Goal: Task Accomplishment & Management: Complete application form

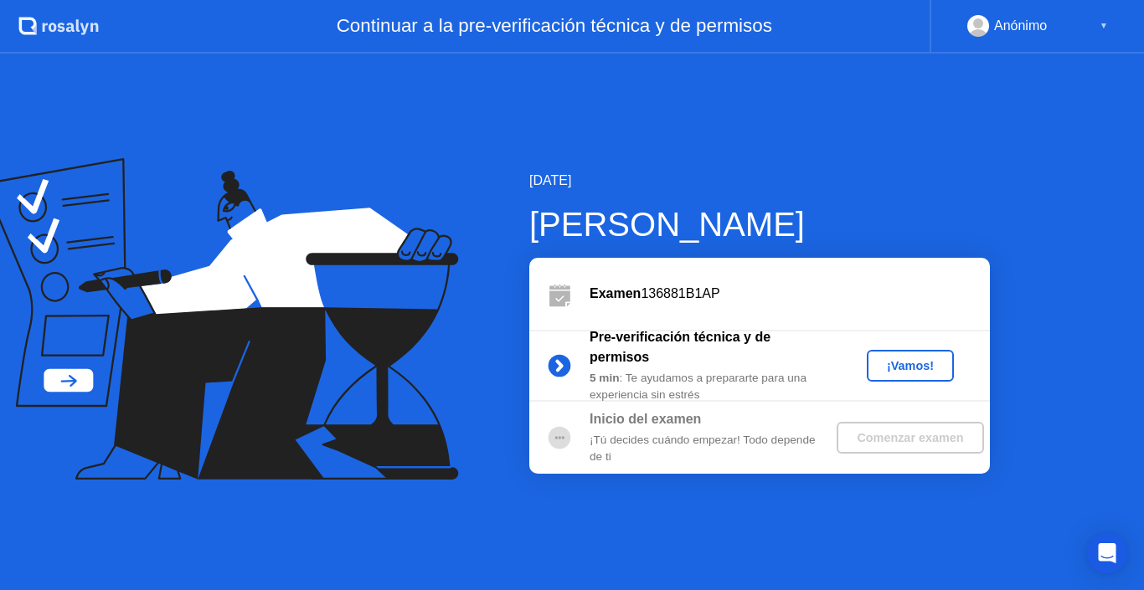
click at [907, 370] on div "¡Vamos!" at bounding box center [910, 365] width 74 height 13
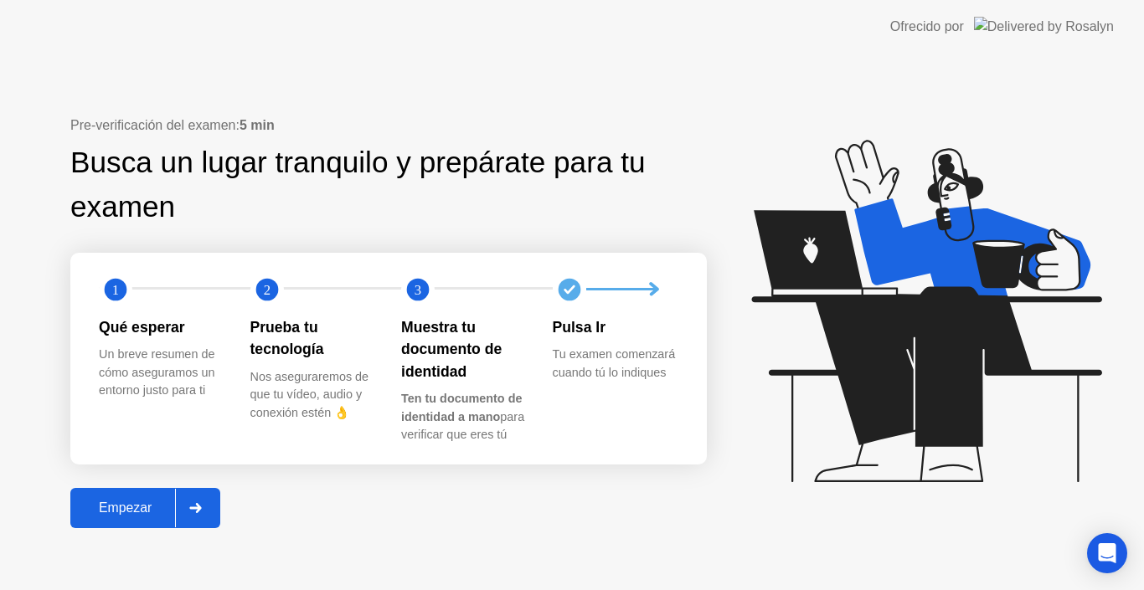
click at [121, 502] on div "Empezar" at bounding box center [125, 508] width 100 height 15
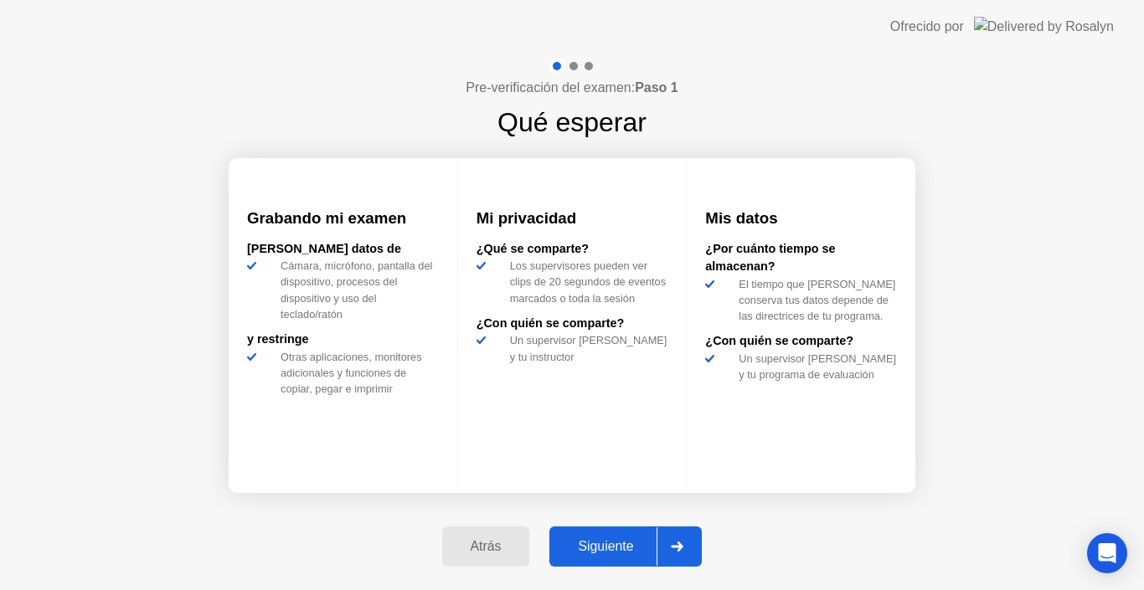
click at [594, 536] on button "Siguiente" at bounding box center [625, 547] width 152 height 40
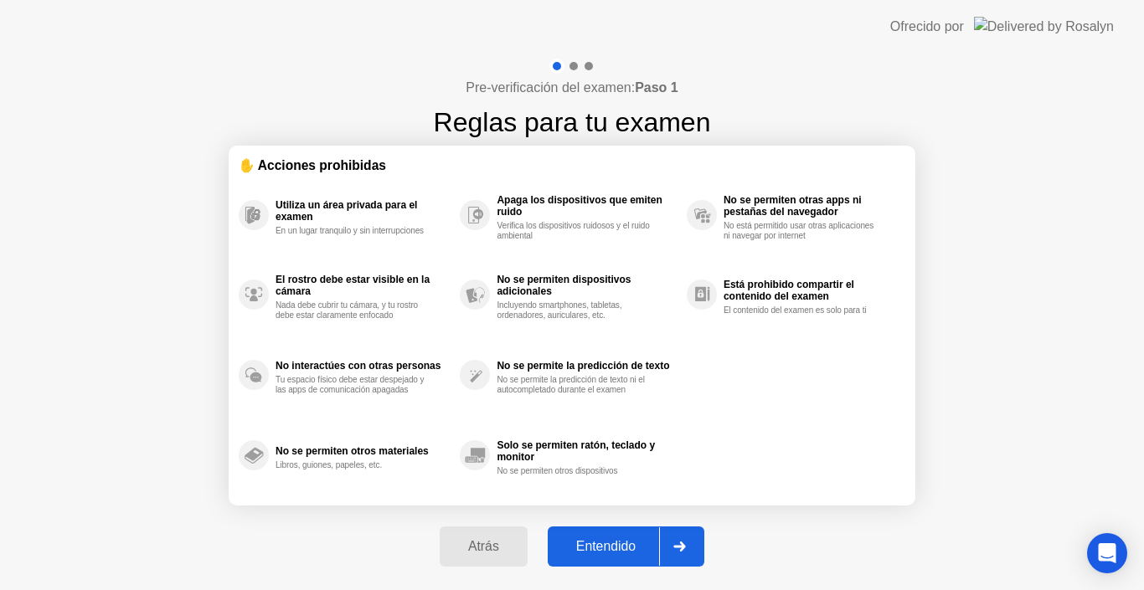
click at [599, 540] on div "Entendido" at bounding box center [606, 546] width 106 height 15
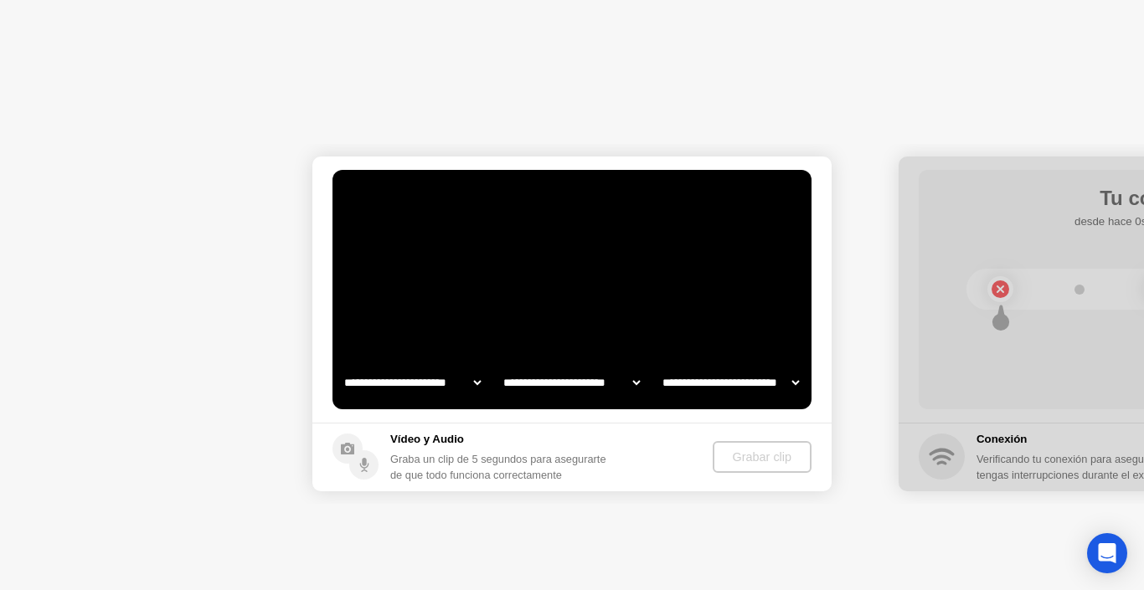
select select "**********"
select select "*******"
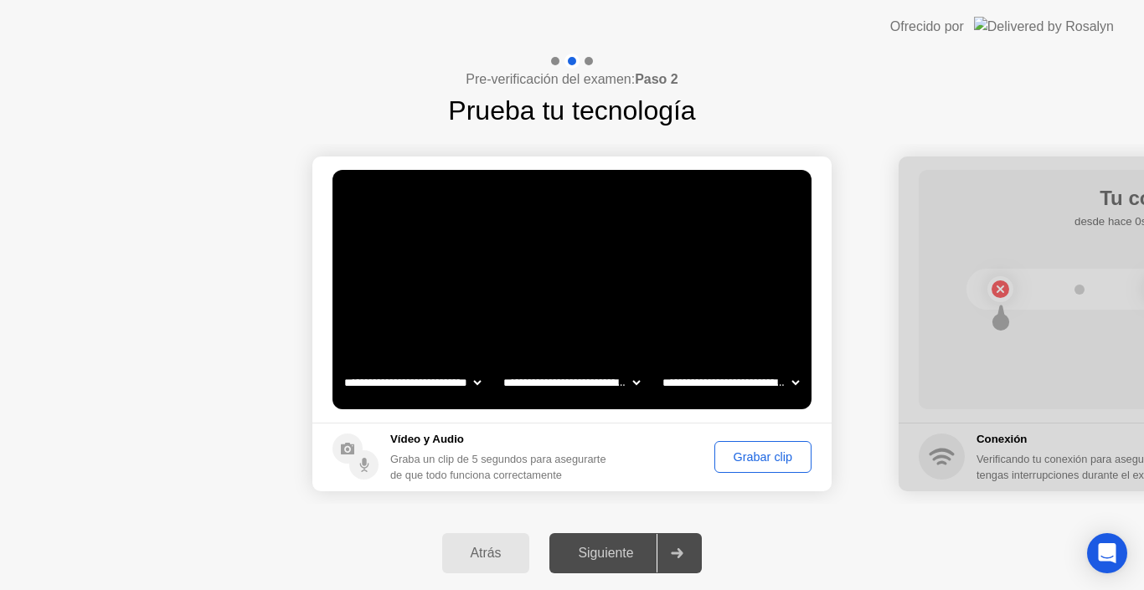
click at [604, 559] on div "Siguiente" at bounding box center [605, 553] width 102 height 15
click at [690, 550] on div at bounding box center [676, 553] width 40 height 39
click at [744, 460] on div "Grabar clip" at bounding box center [762, 456] width 85 height 13
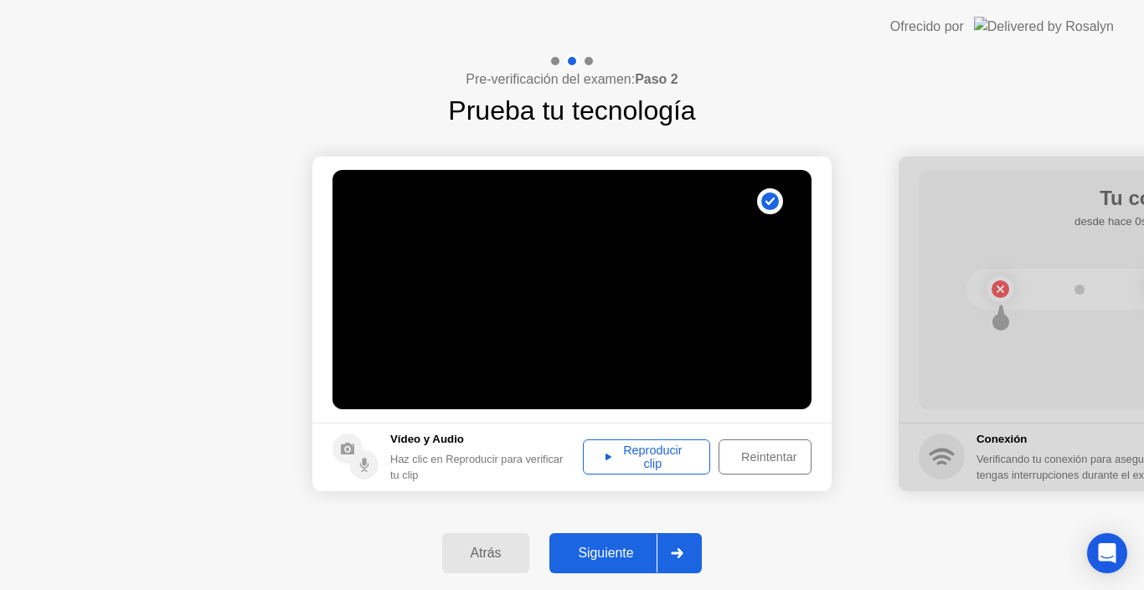
click at [678, 447] on div "Reproducir clip" at bounding box center [647, 457] width 116 height 27
click at [594, 546] on div "Siguiente" at bounding box center [605, 553] width 102 height 15
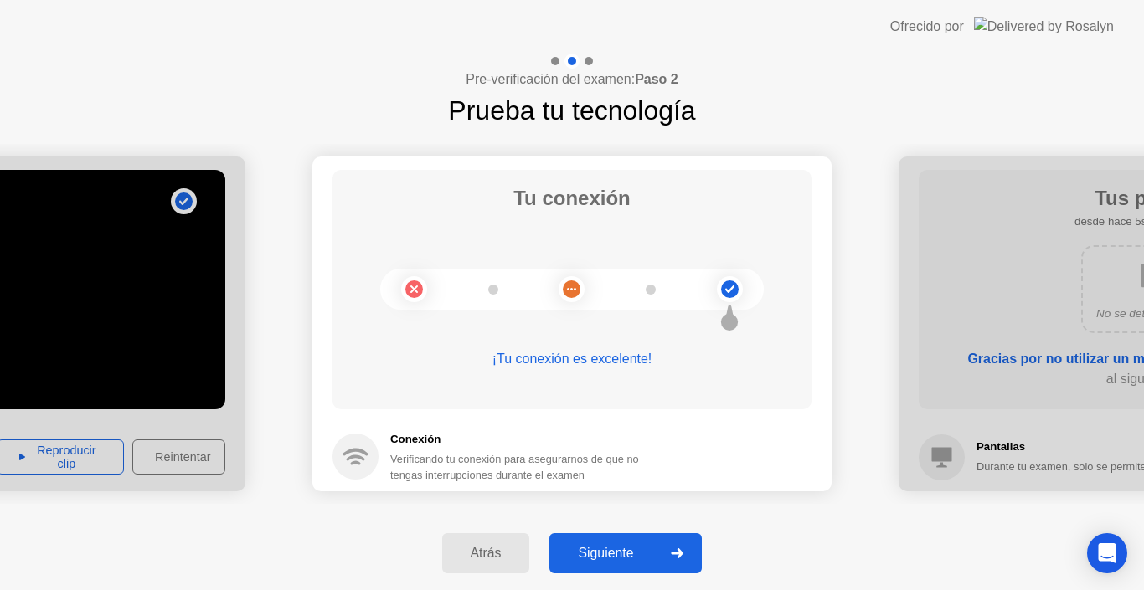
click at [595, 546] on div "Siguiente" at bounding box center [605, 553] width 102 height 15
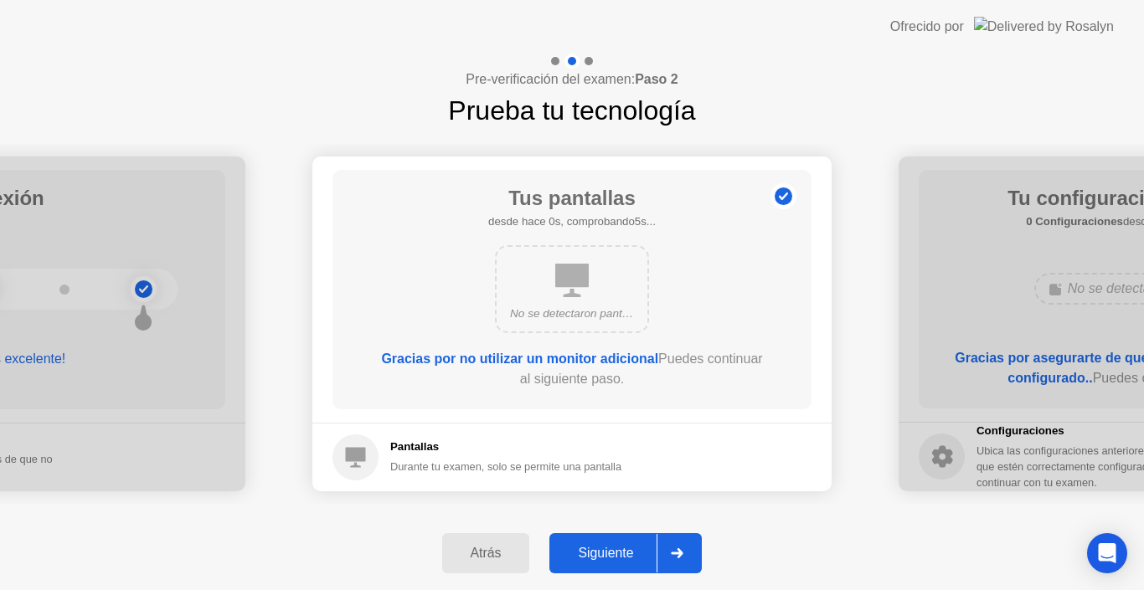
click at [597, 546] on div "Siguiente" at bounding box center [605, 553] width 102 height 15
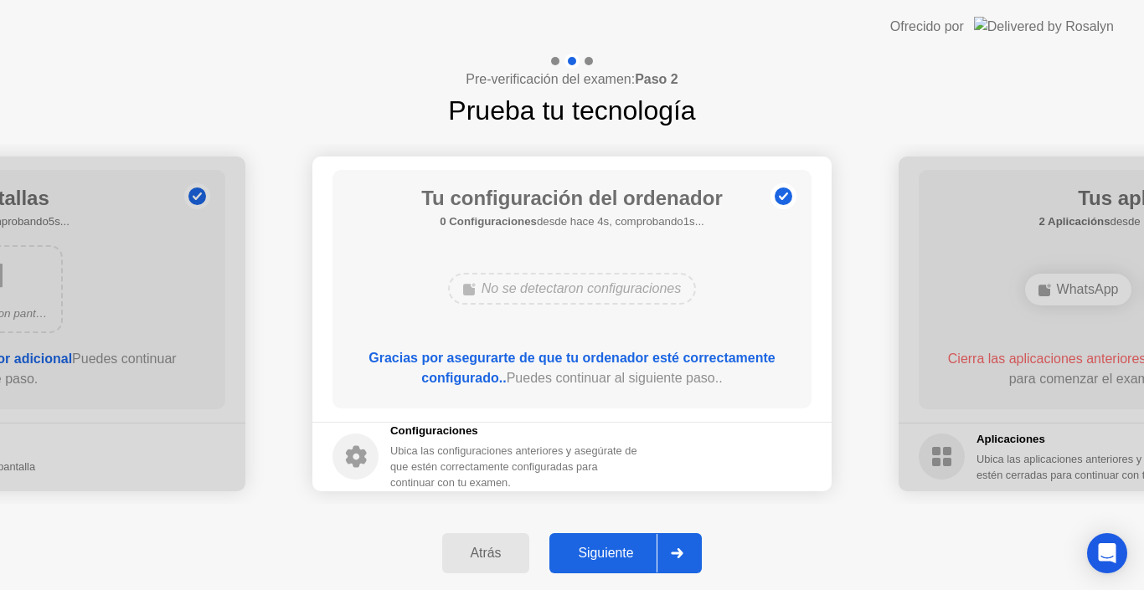
click at [604, 568] on button "Siguiente" at bounding box center [625, 553] width 152 height 40
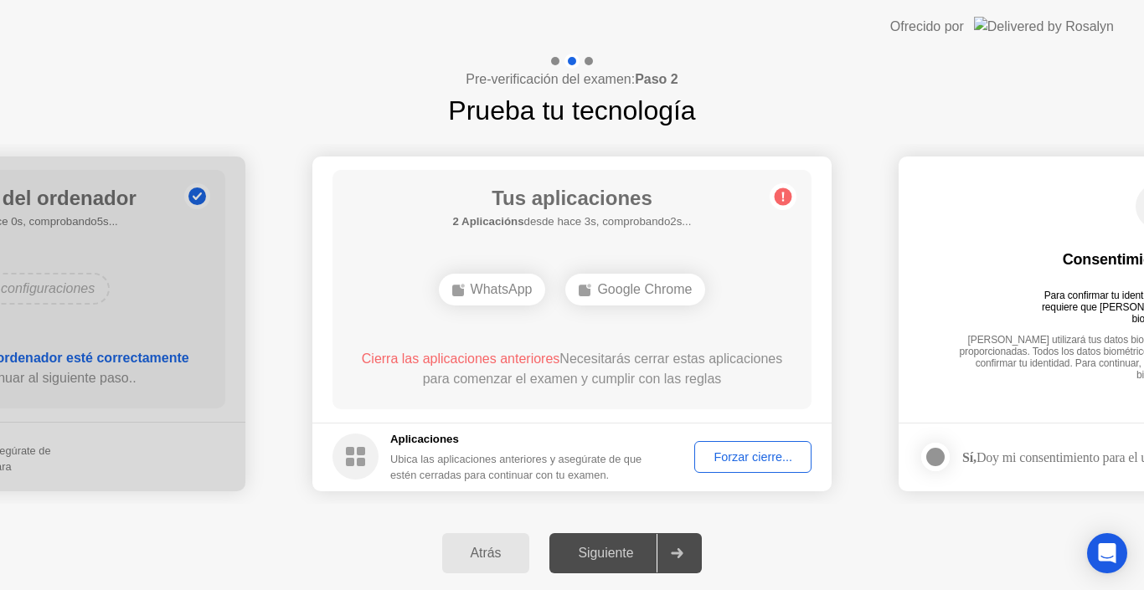
click at [751, 450] on div "Forzar cierre..." at bounding box center [752, 456] width 105 height 13
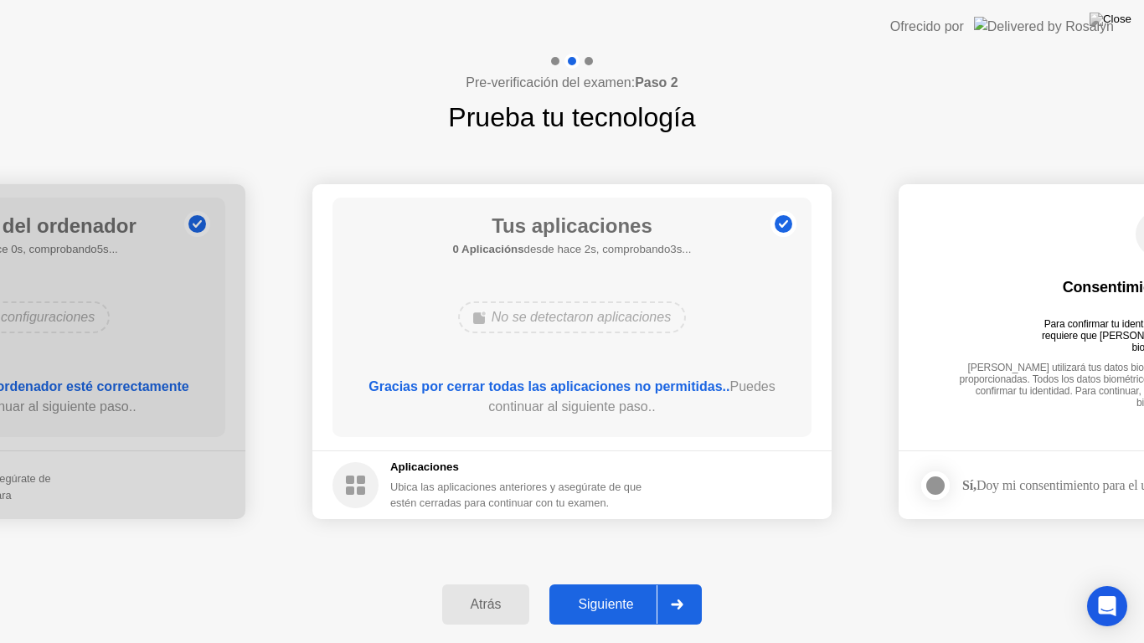
click at [616, 589] on button "Siguiente" at bounding box center [625, 604] width 152 height 40
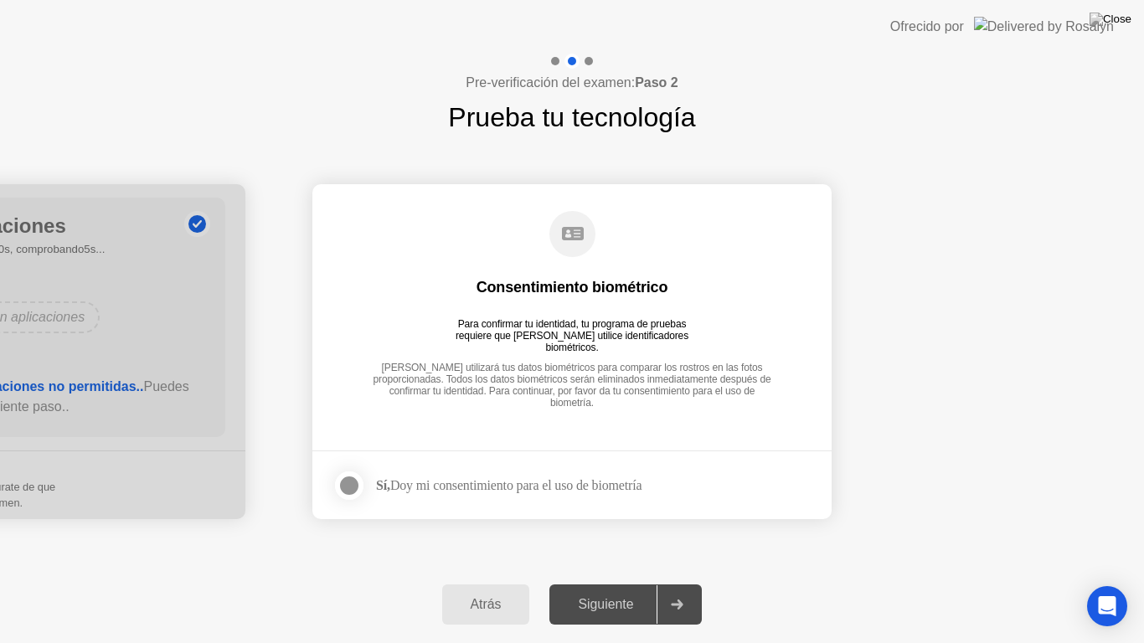
click at [357, 487] on div at bounding box center [349, 486] width 20 height 20
click at [627, 589] on div "Siguiente" at bounding box center [605, 604] width 102 height 15
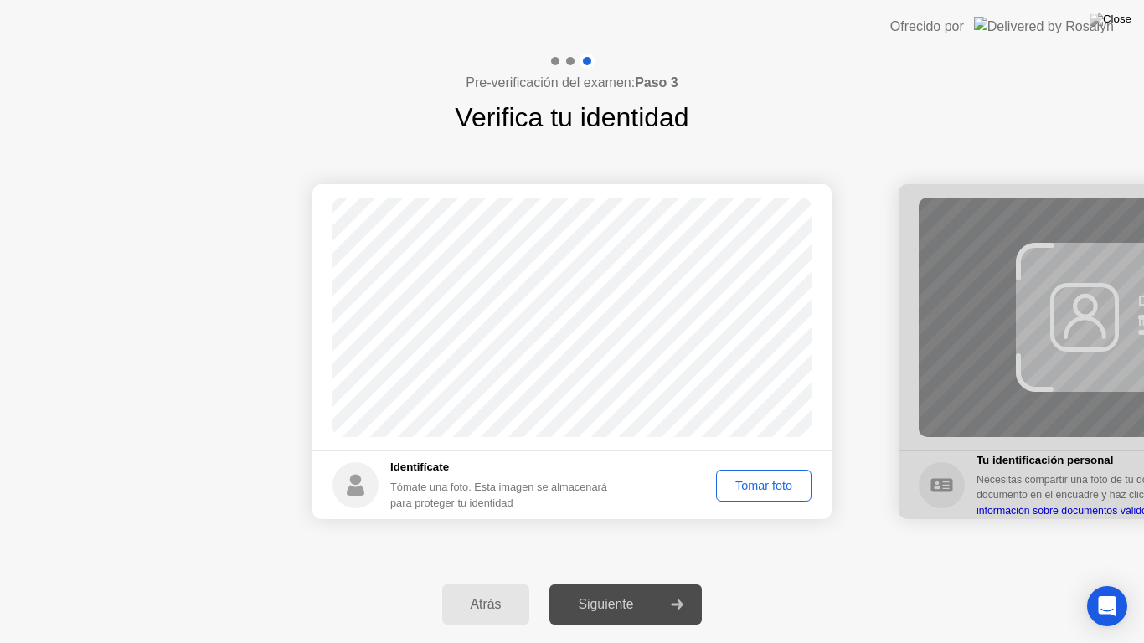
click at [764, 485] on div "Tomar foto" at bounding box center [764, 485] width 84 height 13
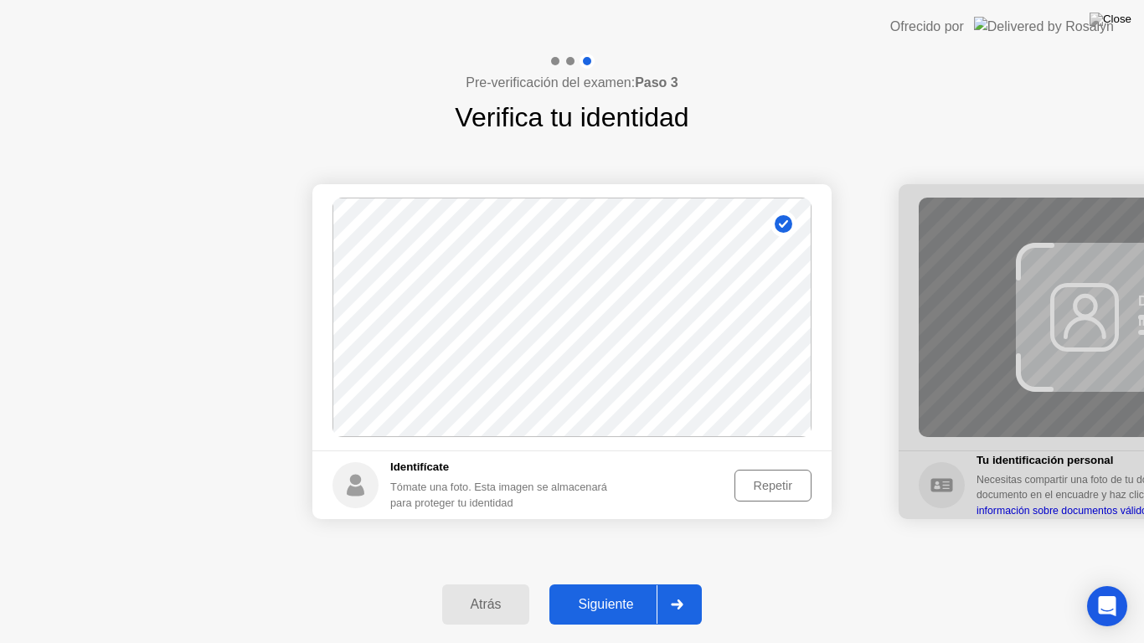
click at [623, 589] on div "Siguiente" at bounding box center [605, 604] width 102 height 15
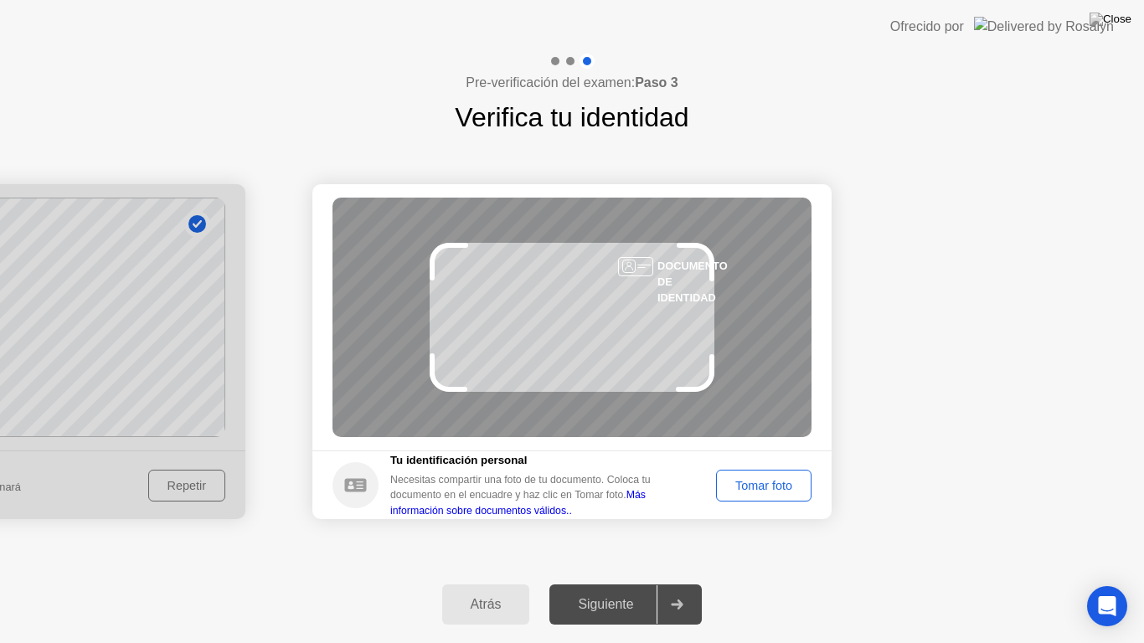
click at [753, 486] on div "Tomar foto" at bounding box center [764, 485] width 84 height 13
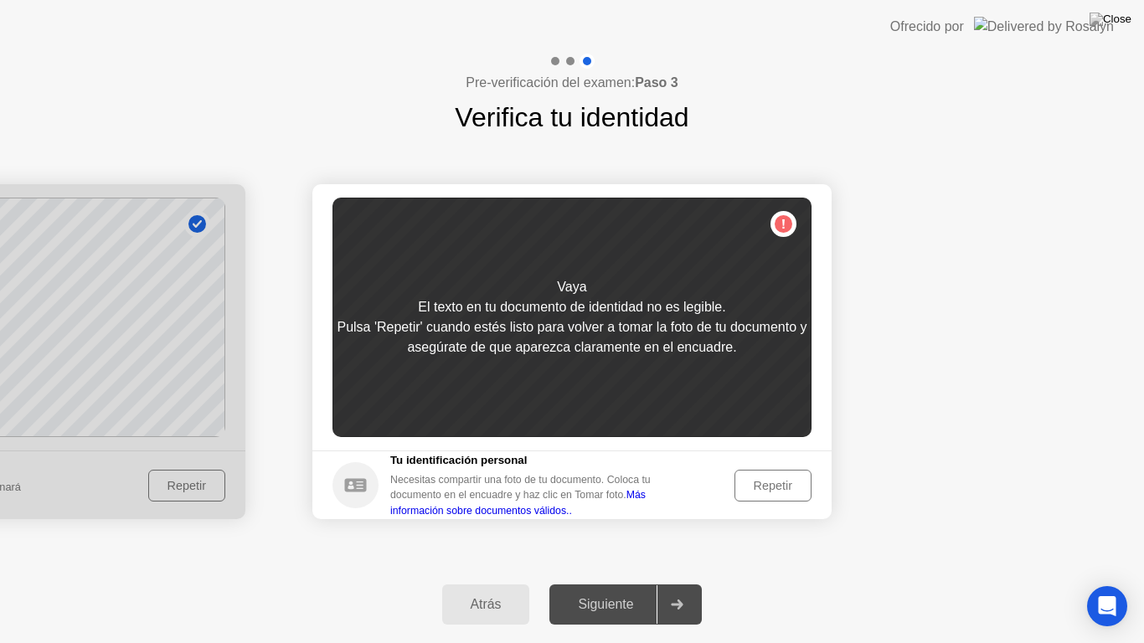
click at [766, 479] on div "Repetir" at bounding box center [772, 485] width 65 height 13
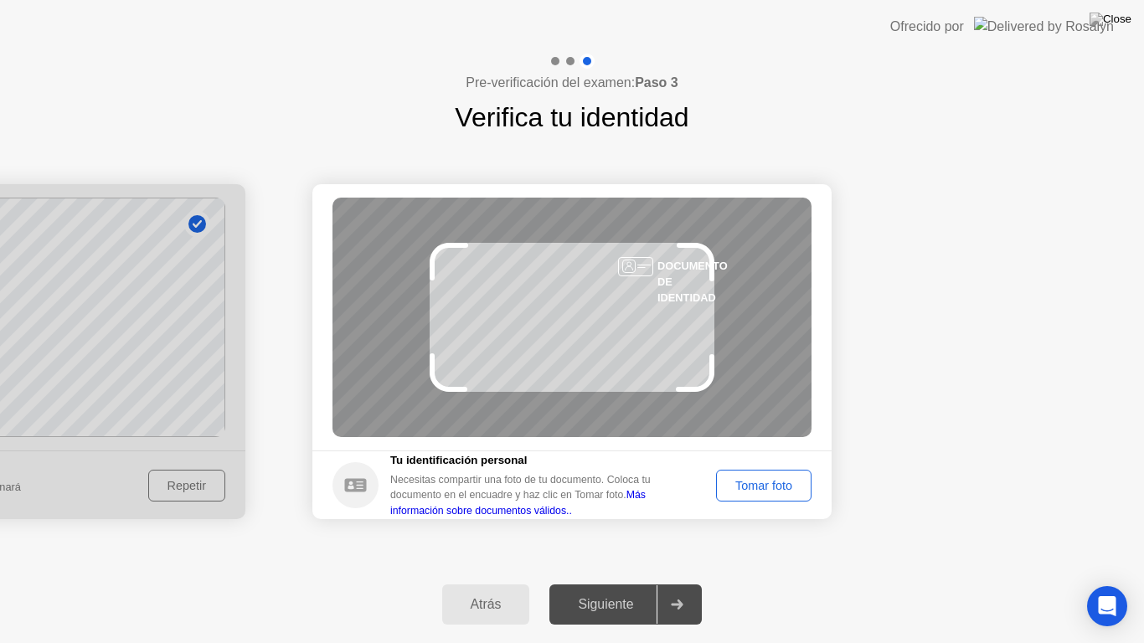
click at [764, 479] on div "Tomar foto" at bounding box center [764, 485] width 84 height 13
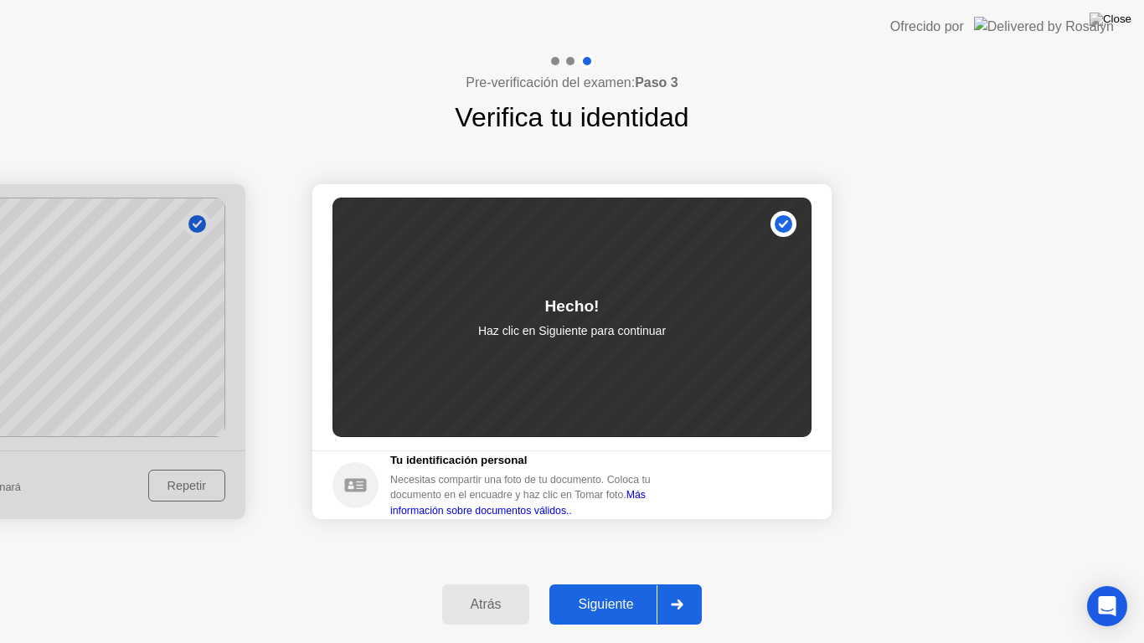
click at [619, 589] on div "Siguiente" at bounding box center [605, 604] width 102 height 15
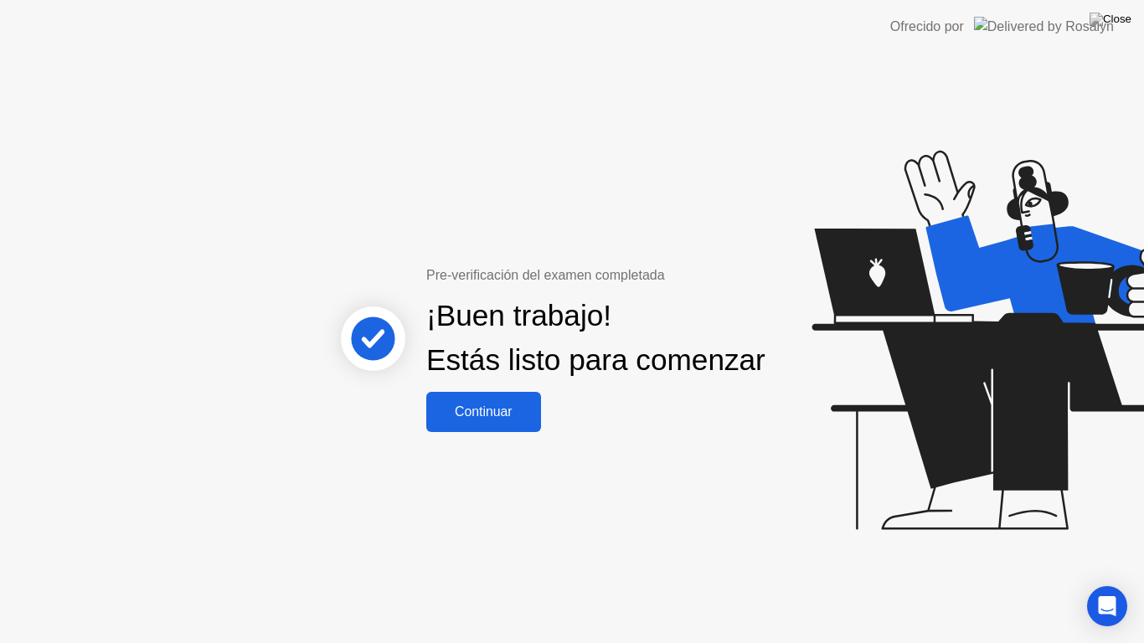
click at [511, 419] on div "Continuar" at bounding box center [483, 411] width 105 height 15
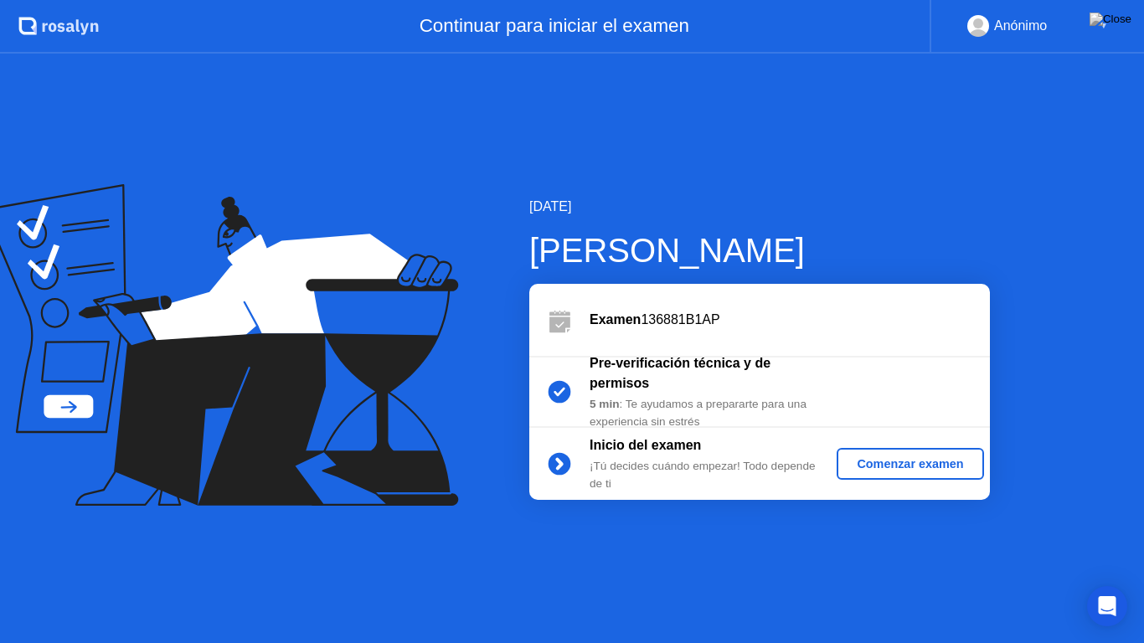
click at [907, 453] on button "Comenzar examen" at bounding box center [909, 464] width 147 height 32
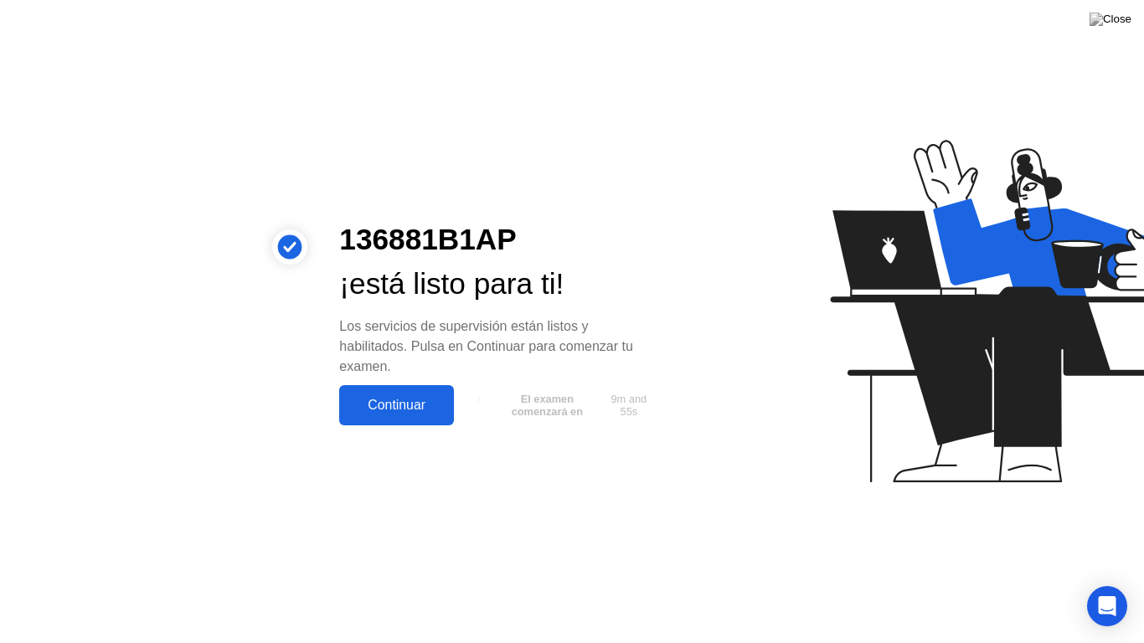
click at [414, 398] on div "Continuar" at bounding box center [396, 405] width 105 height 15
